Goal: Information Seeking & Learning: Learn about a topic

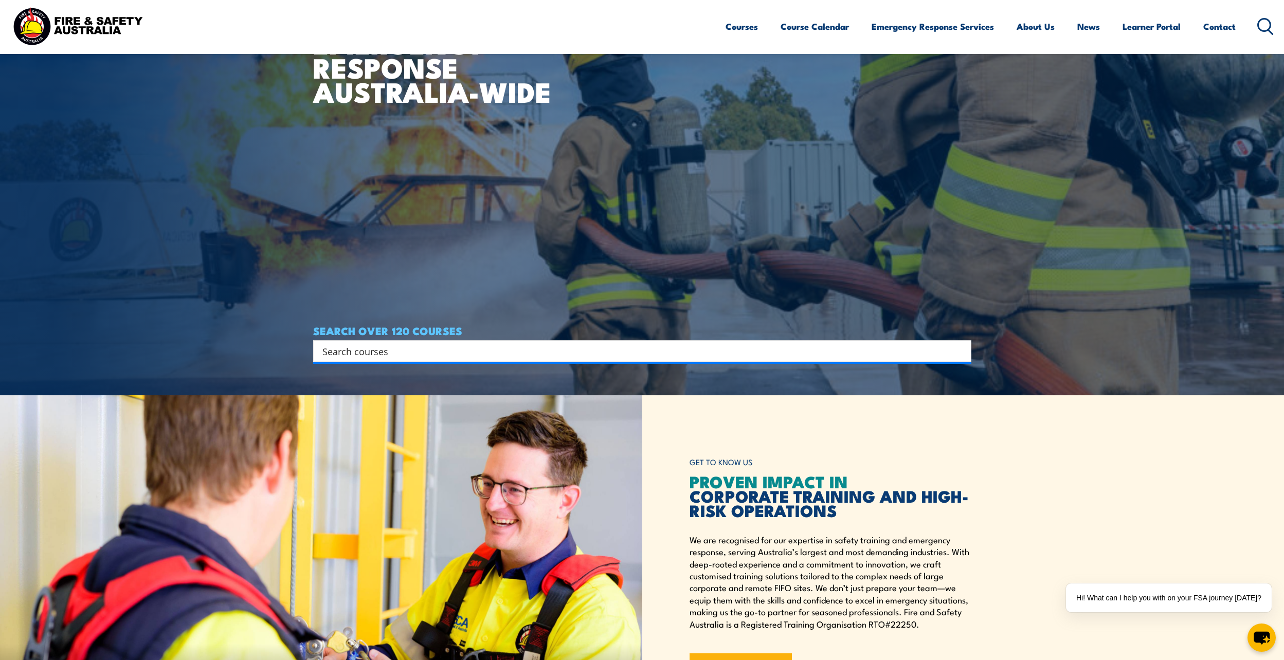
scroll to position [257, 0]
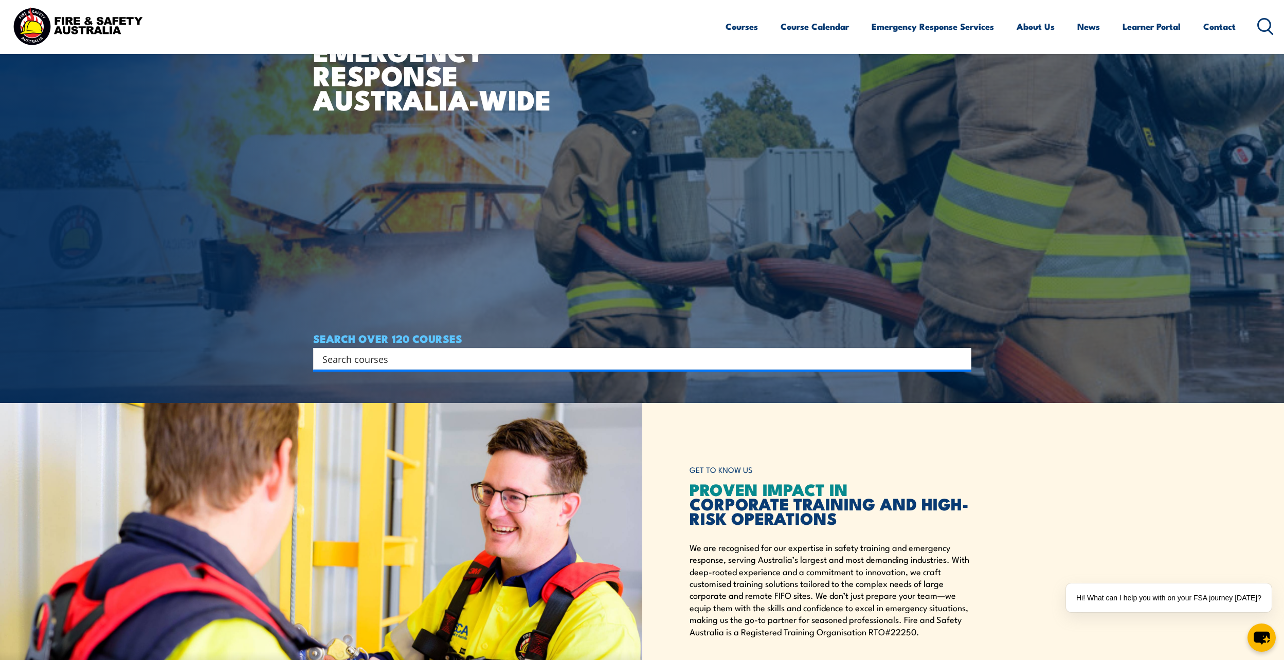
click at [419, 362] on input "Search input" at bounding box center [635, 358] width 626 height 15
click at [435, 364] on input "Search input" at bounding box center [635, 358] width 626 height 15
type input "e"
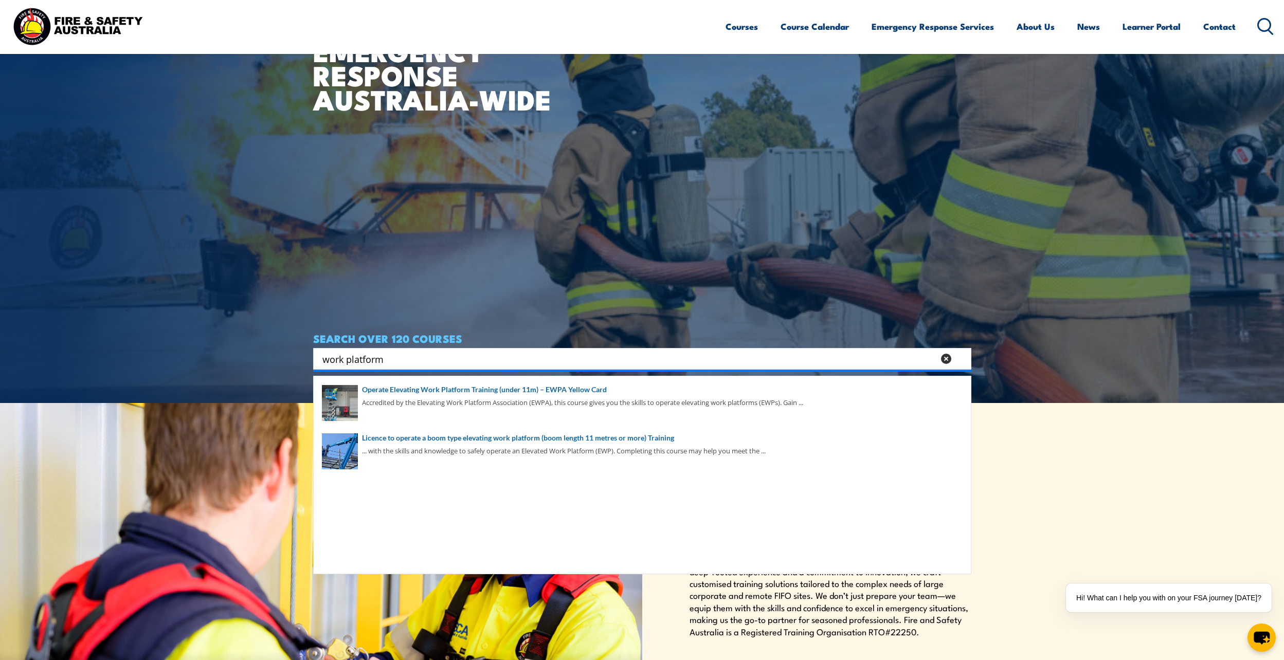
type input "work platform"
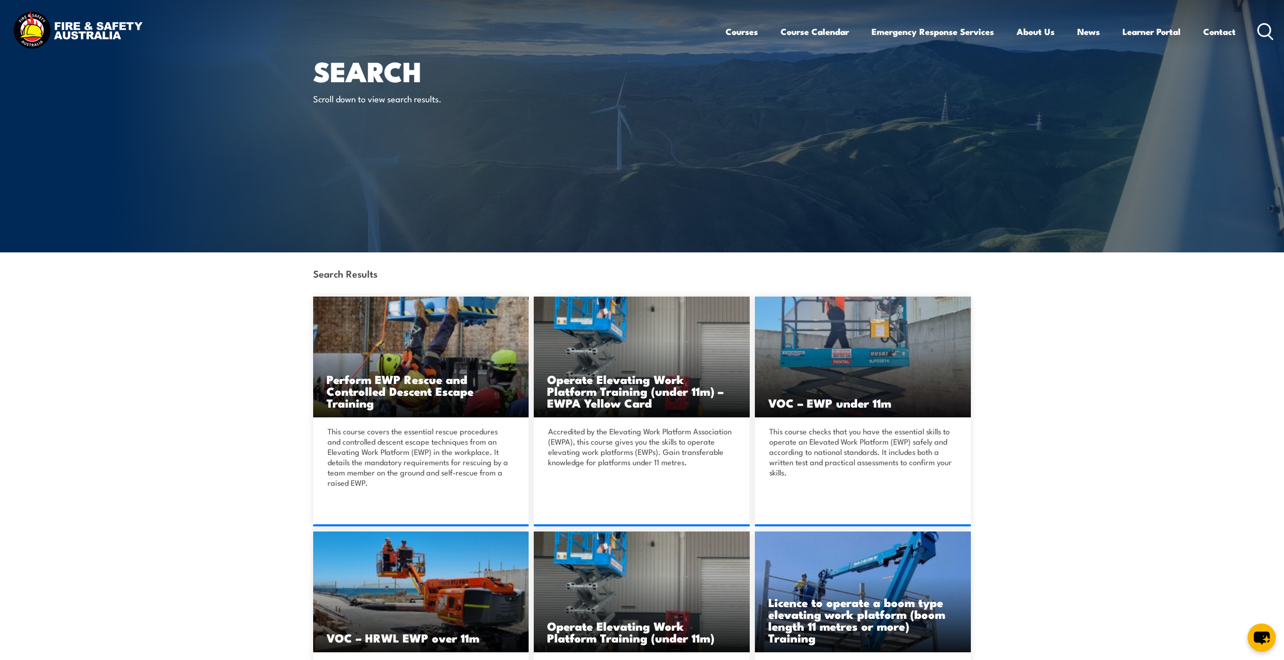
scroll to position [360, 0]
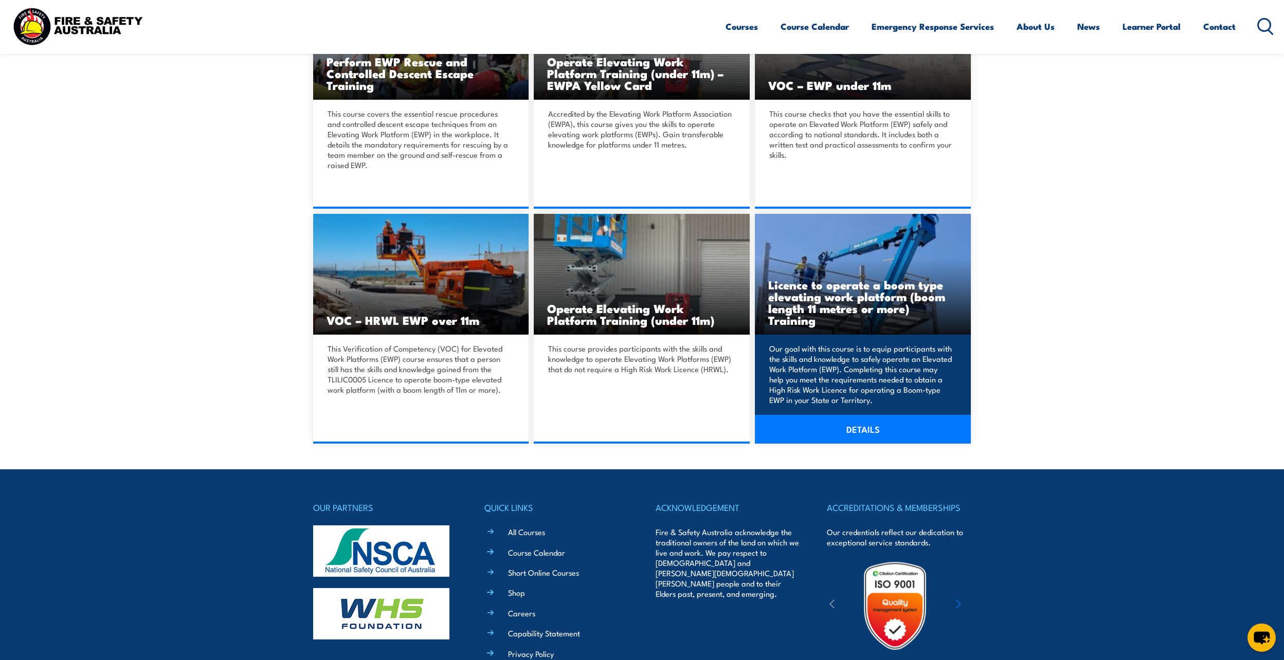
click at [865, 423] on link "DETAILS" at bounding box center [863, 429] width 216 height 29
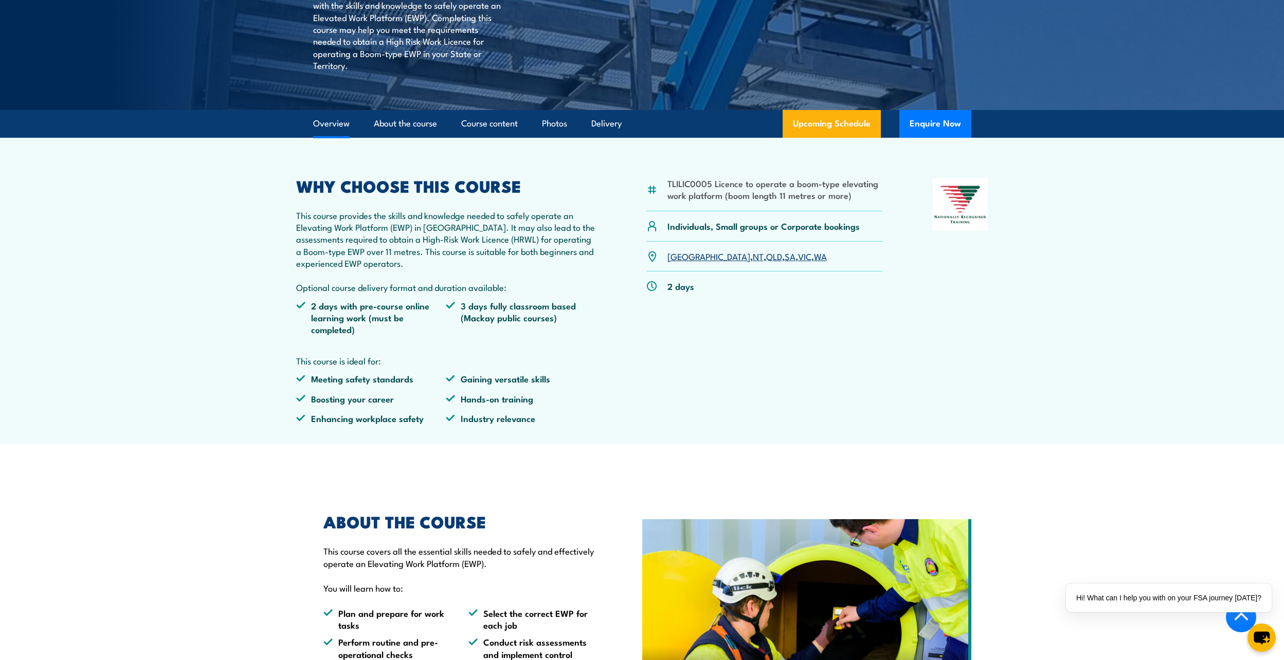
scroll to position [411, 0]
